Goal: Information Seeking & Learning: Learn about a topic

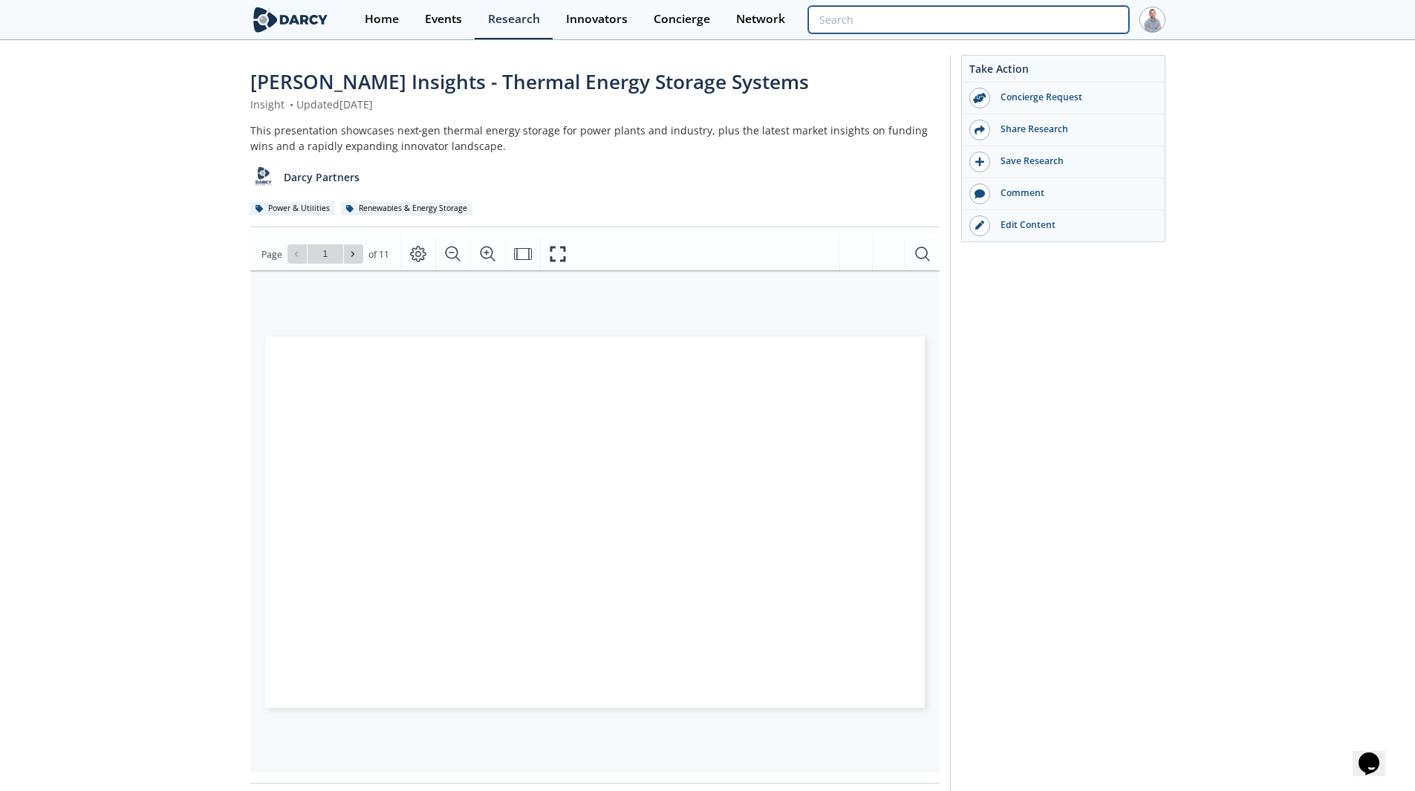
click at [1040, 23] on input "search" at bounding box center [968, 19] width 320 height 27
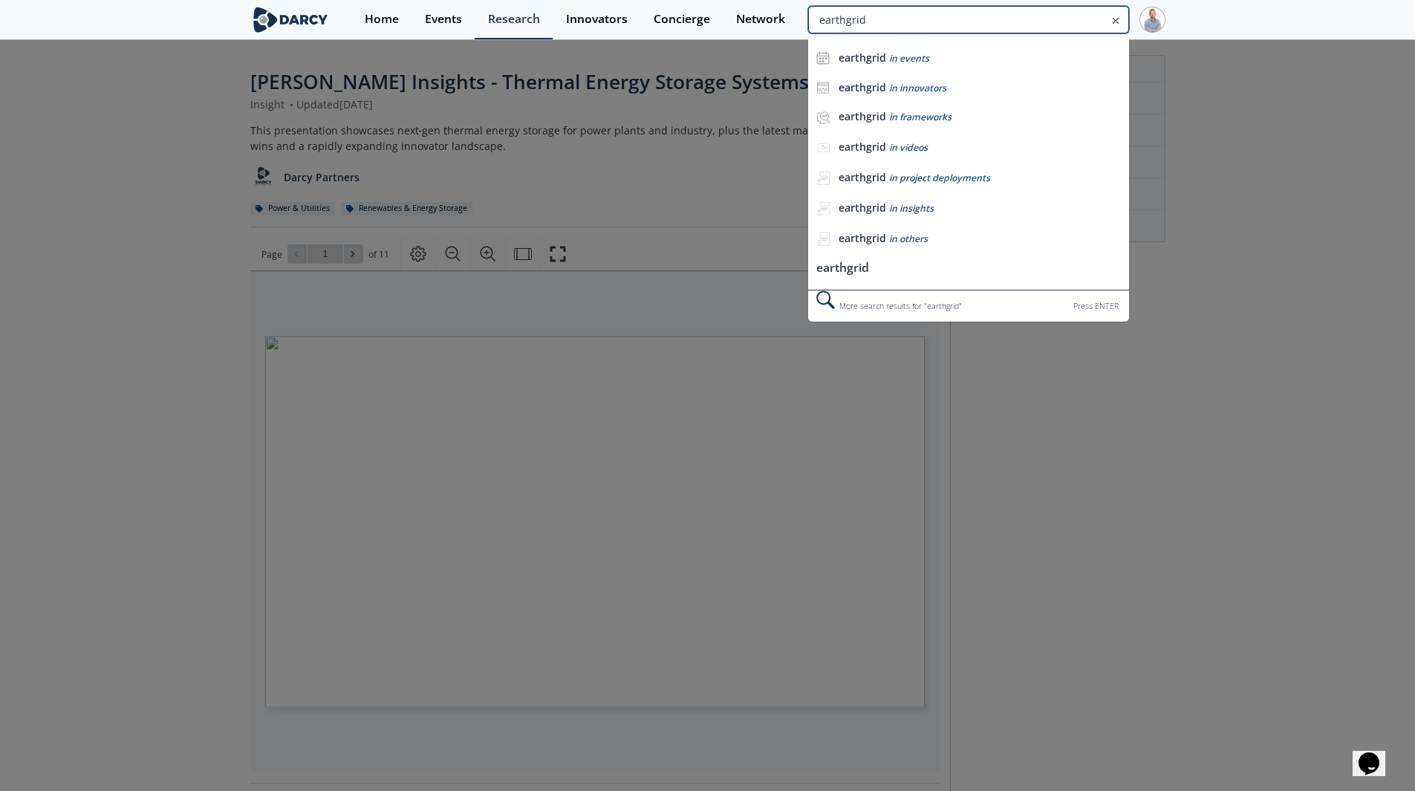
type input "earthgrid"
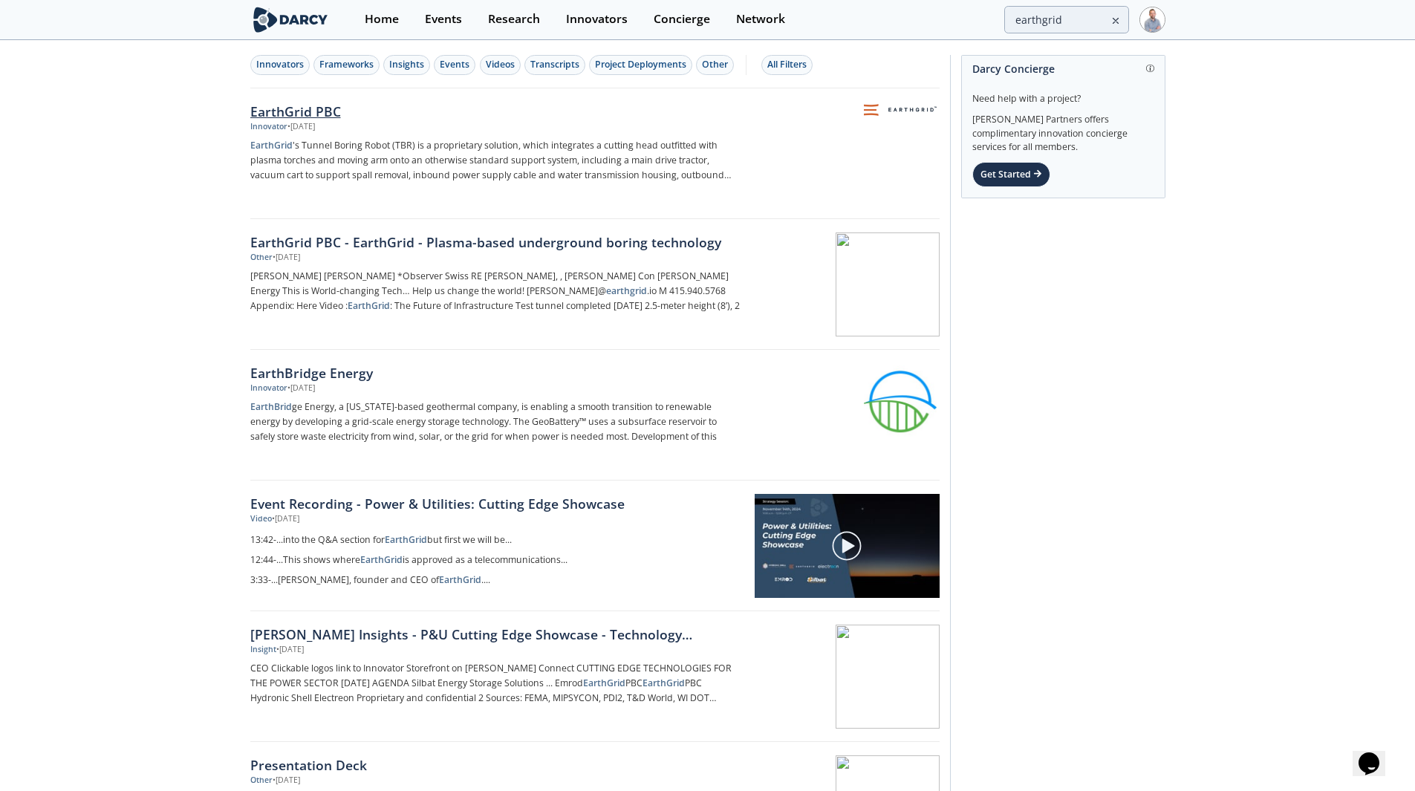
click at [370, 105] on div "EarthGrid PBC" at bounding box center [496, 111] width 492 height 19
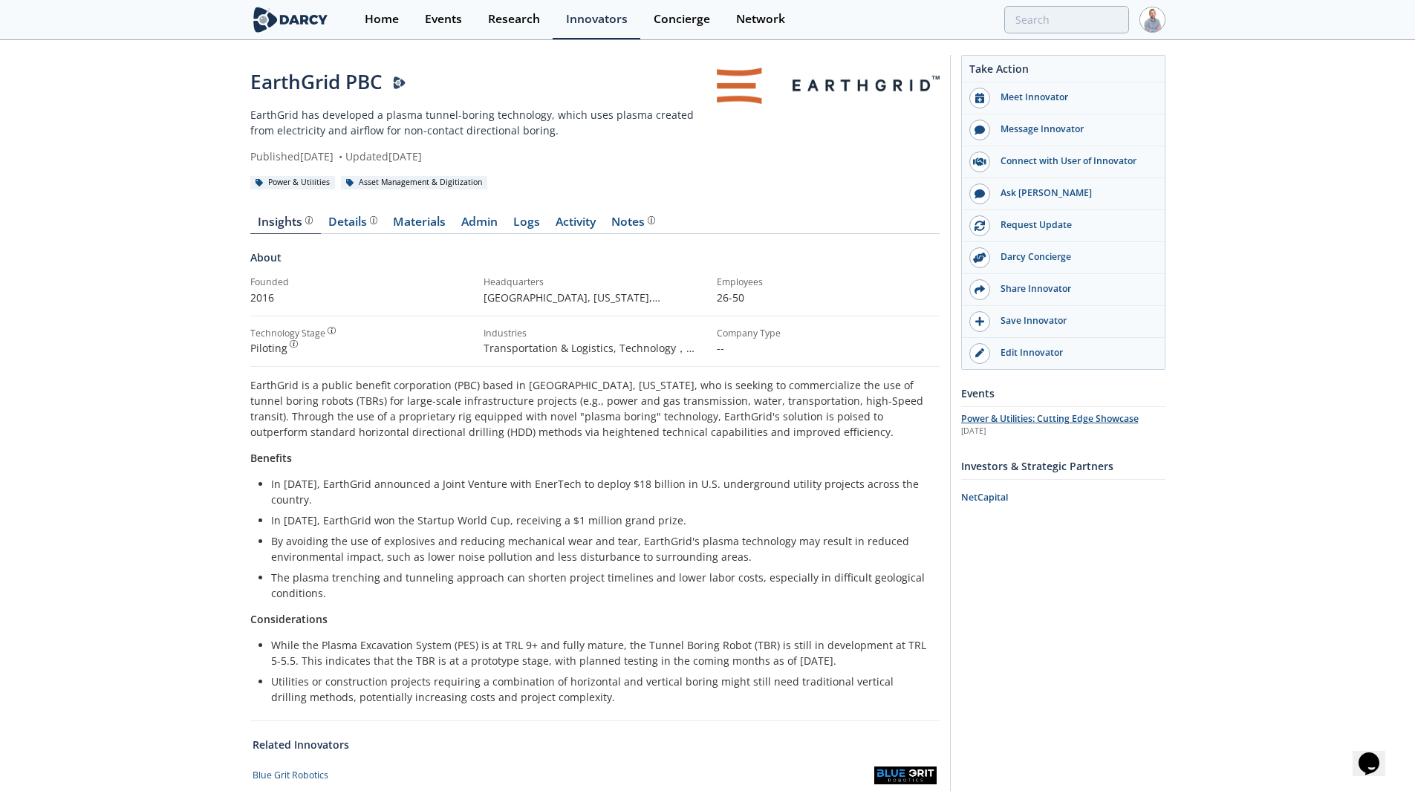
click at [1061, 430] on div "[DATE]" at bounding box center [1063, 432] width 204 height 12
